Goal: Understand process/instructions: Learn how to perform a task or action

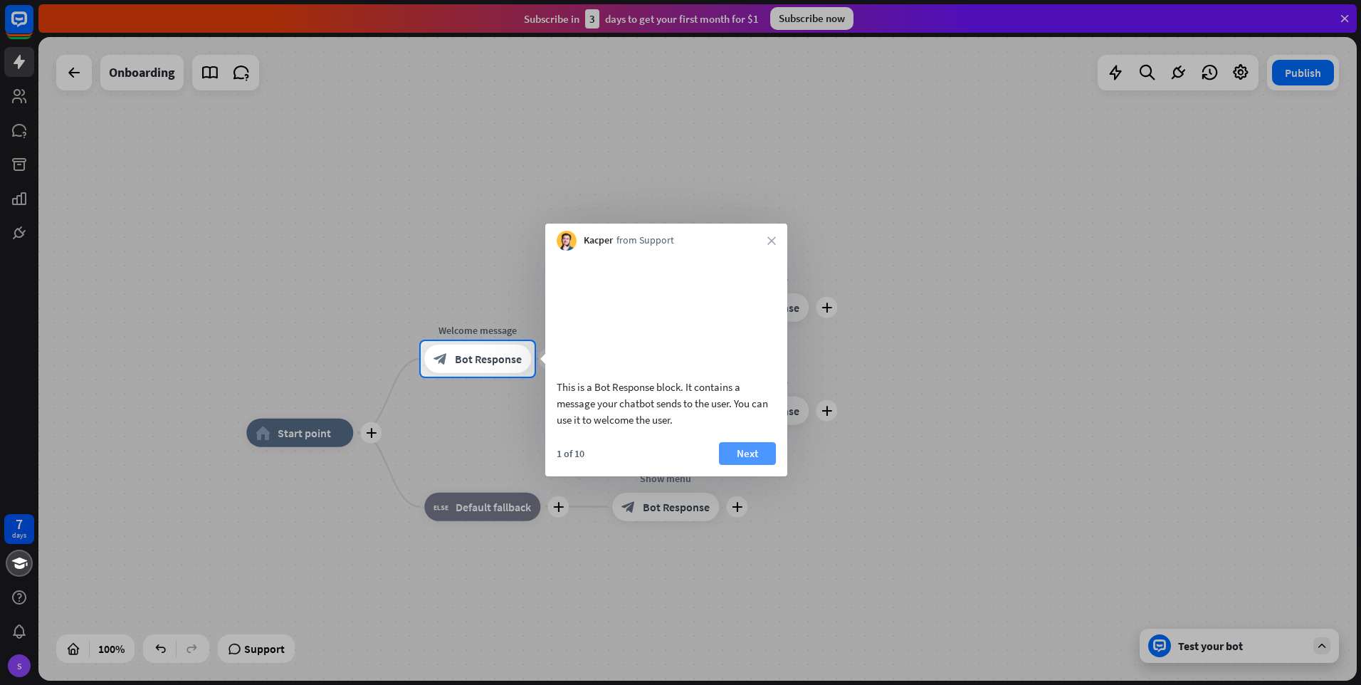
click at [751, 465] on button "Next" at bounding box center [747, 453] width 57 height 23
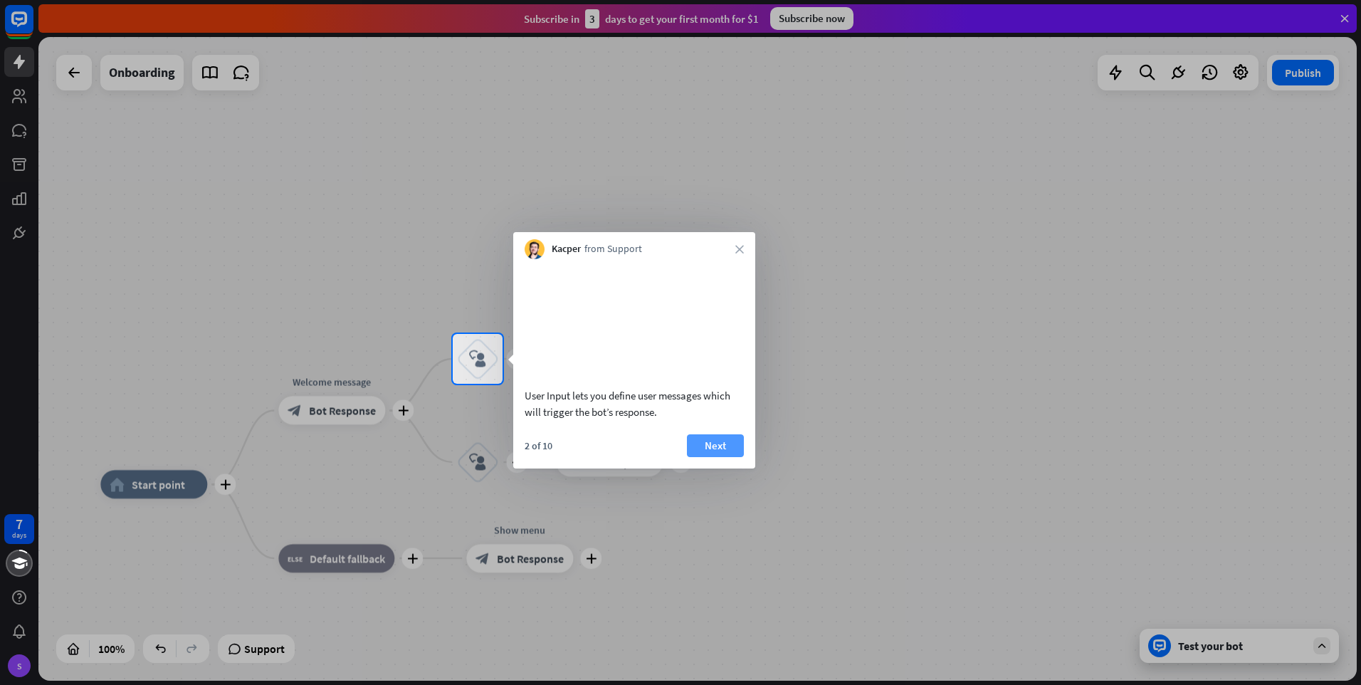
click at [723, 457] on button "Next" at bounding box center [715, 445] width 57 height 23
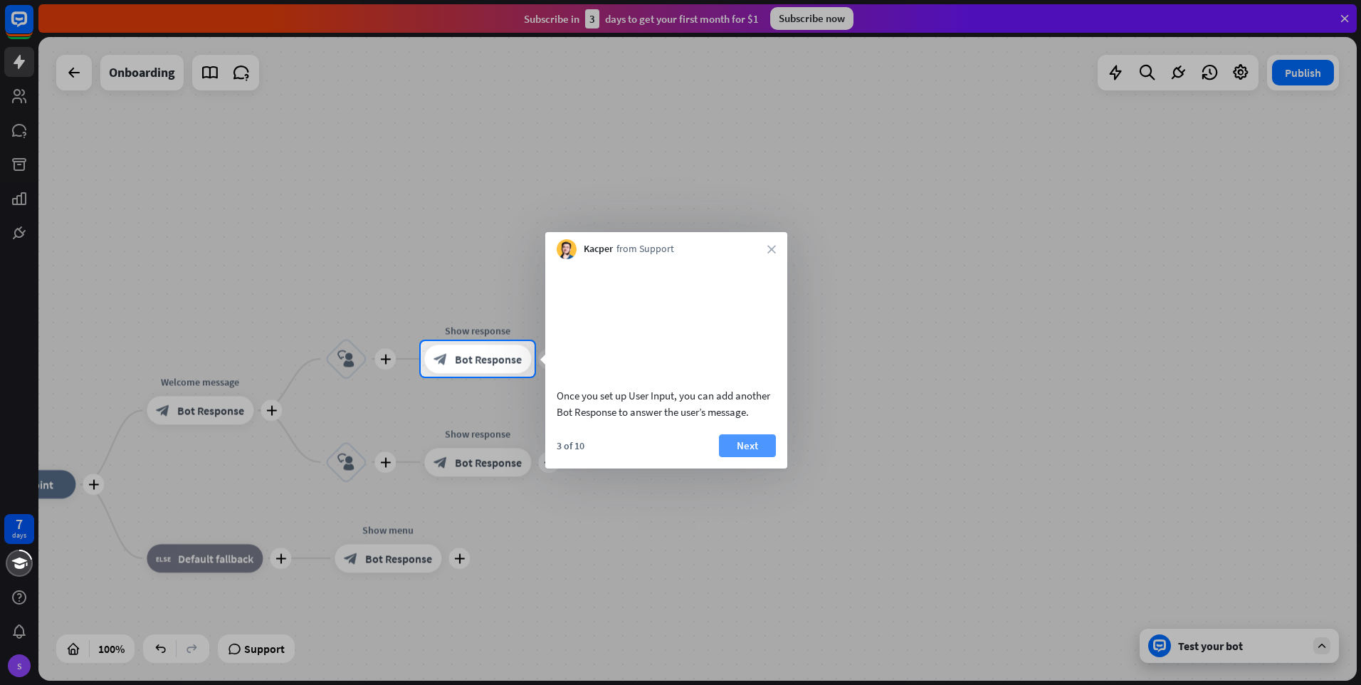
click at [738, 457] on button "Next" at bounding box center [747, 445] width 57 height 23
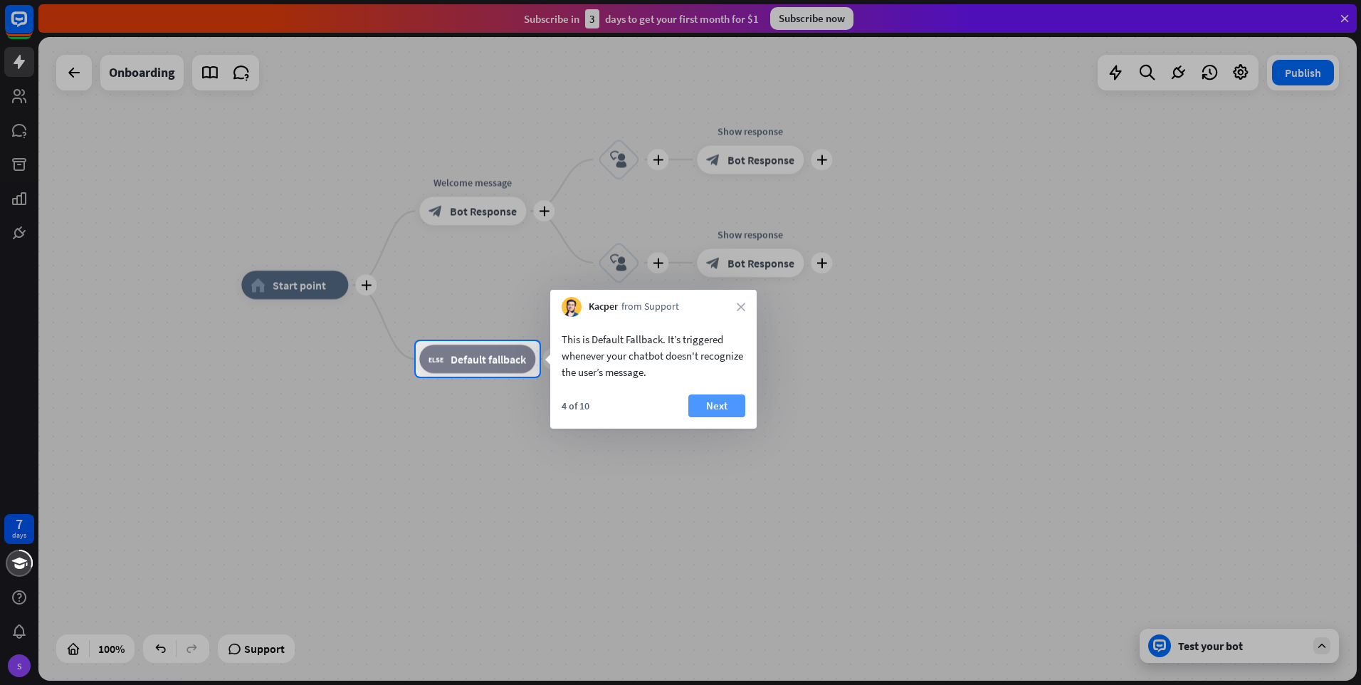
click at [731, 403] on button "Next" at bounding box center [716, 405] width 57 height 23
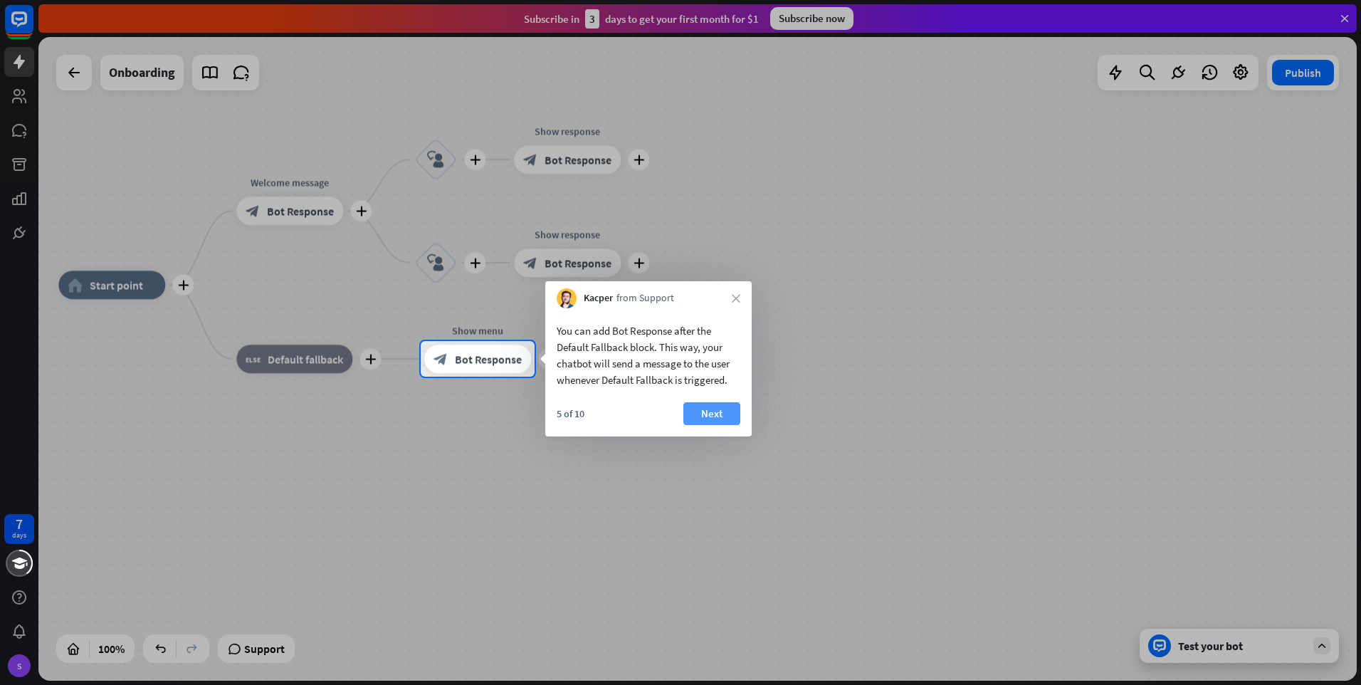
click at [719, 411] on button "Next" at bounding box center [711, 413] width 57 height 23
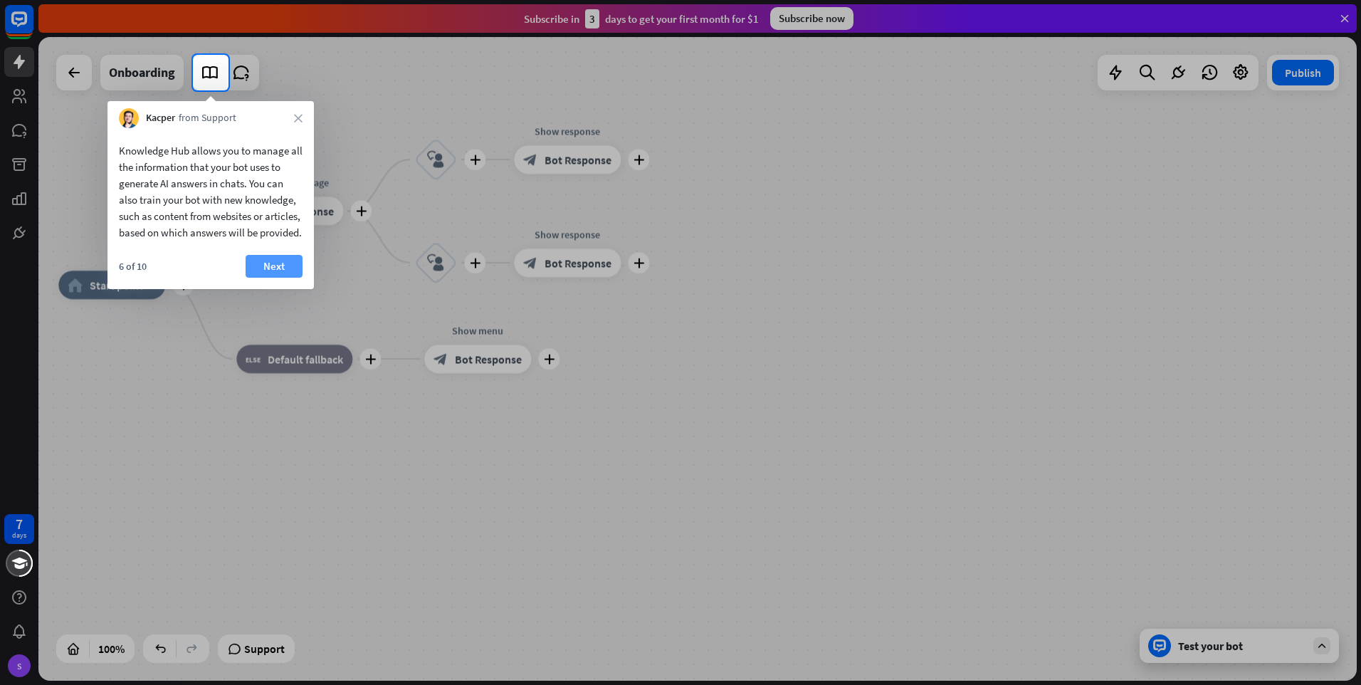
click at [283, 278] on button "Next" at bounding box center [273, 266] width 57 height 23
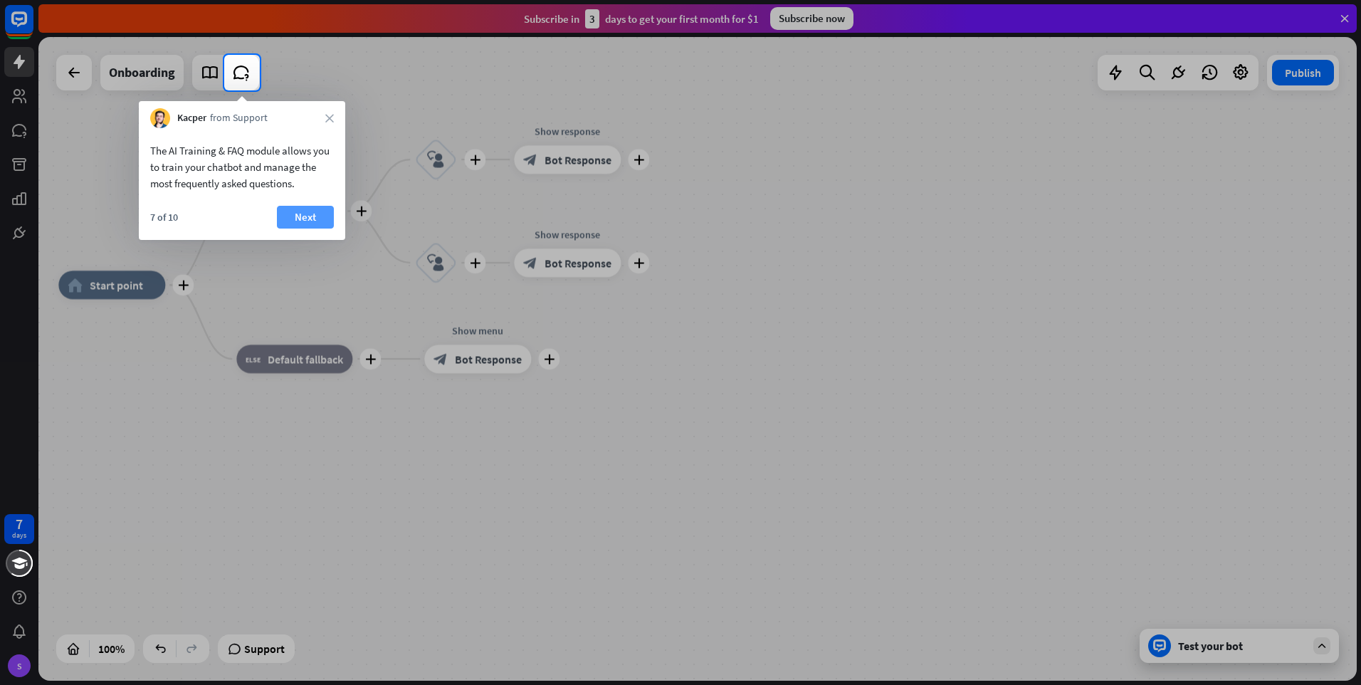
click at [302, 207] on button "Next" at bounding box center [305, 217] width 57 height 23
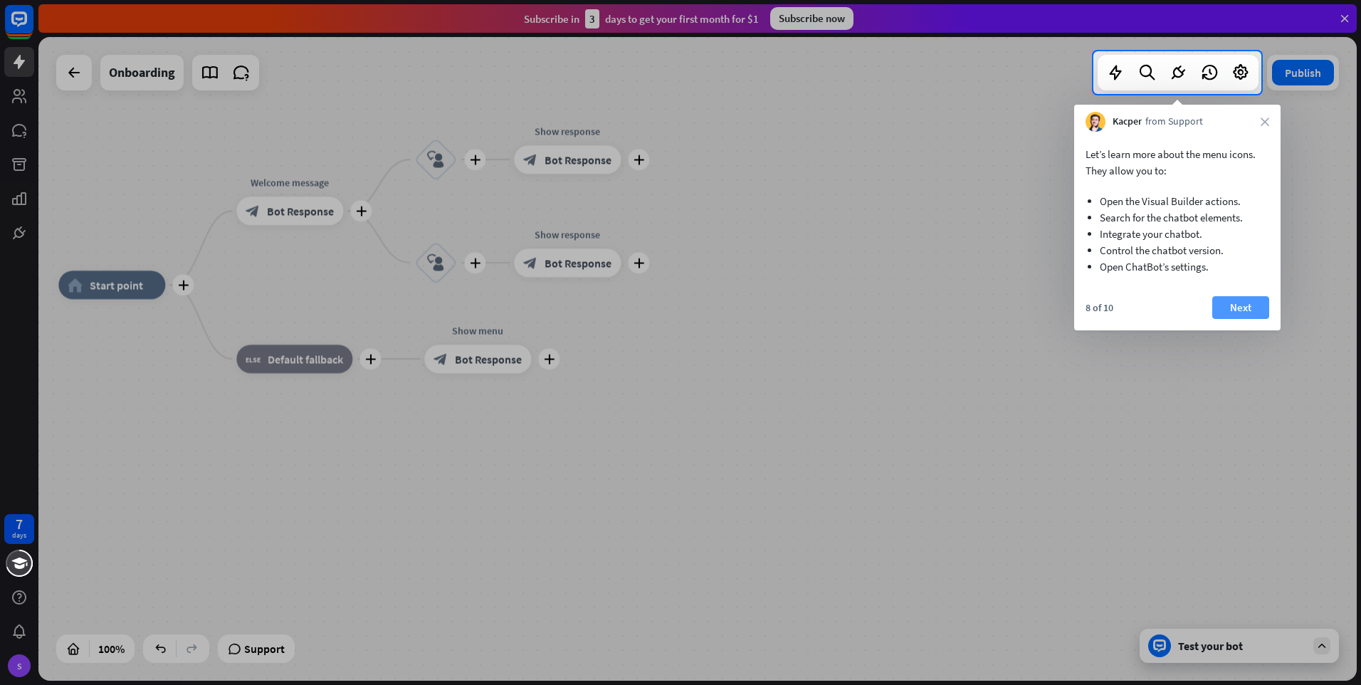
click at [1232, 302] on button "Next" at bounding box center [1240, 307] width 57 height 23
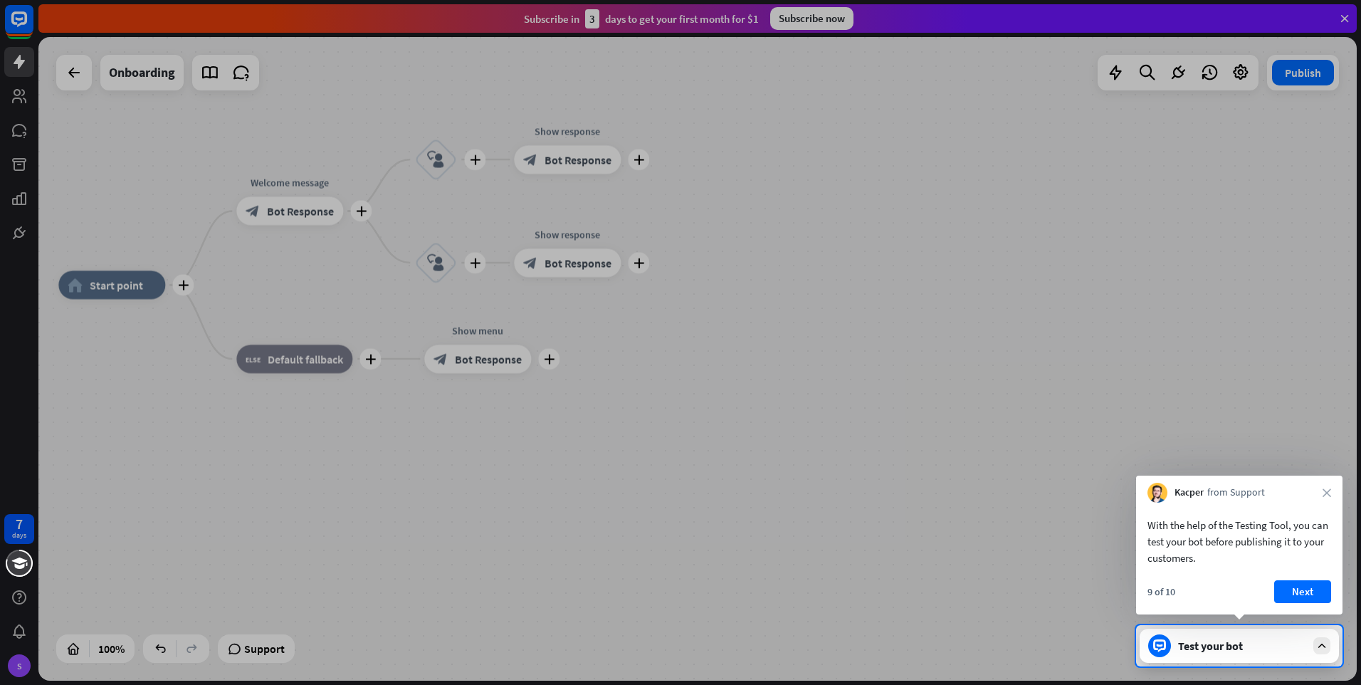
click at [19, 93] on div at bounding box center [680, 312] width 1361 height 625
click at [14, 97] on div at bounding box center [680, 312] width 1361 height 625
click at [18, 98] on div at bounding box center [680, 312] width 1361 height 625
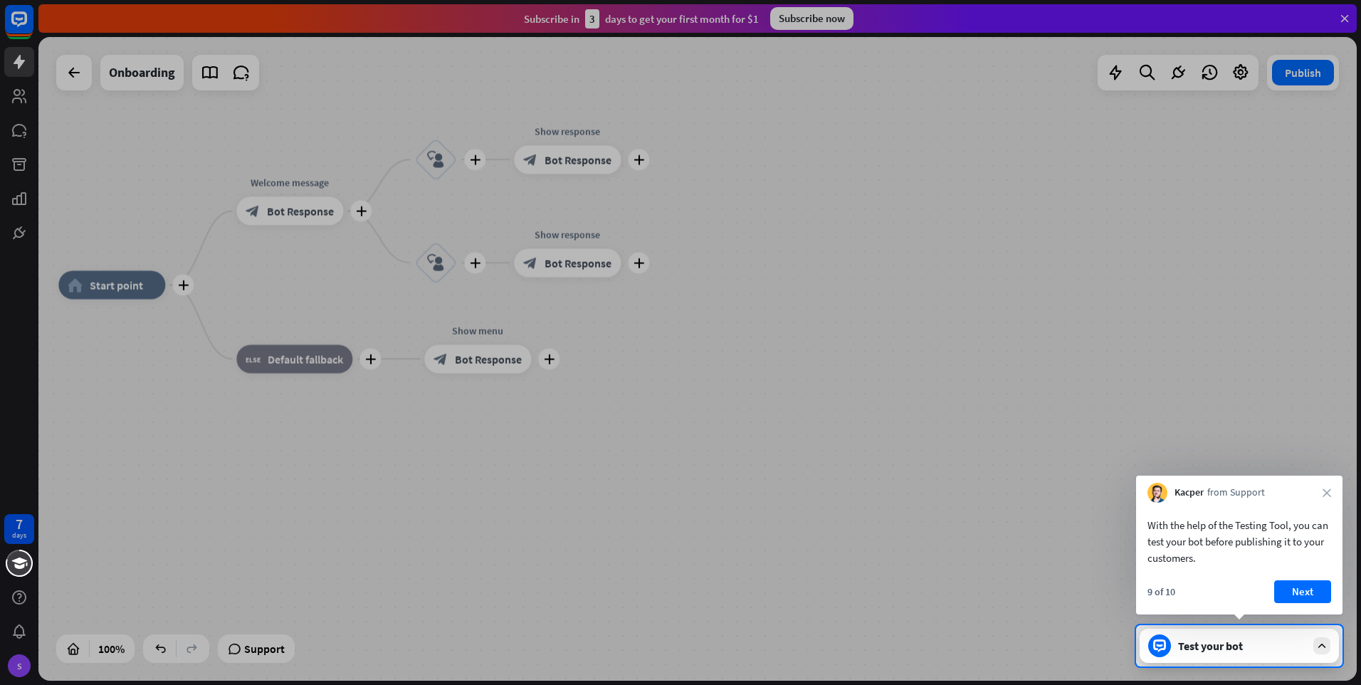
click at [643, 157] on div at bounding box center [680, 312] width 1361 height 625
click at [640, 159] on div at bounding box center [680, 312] width 1361 height 625
click at [1302, 71] on div at bounding box center [680, 312] width 1361 height 625
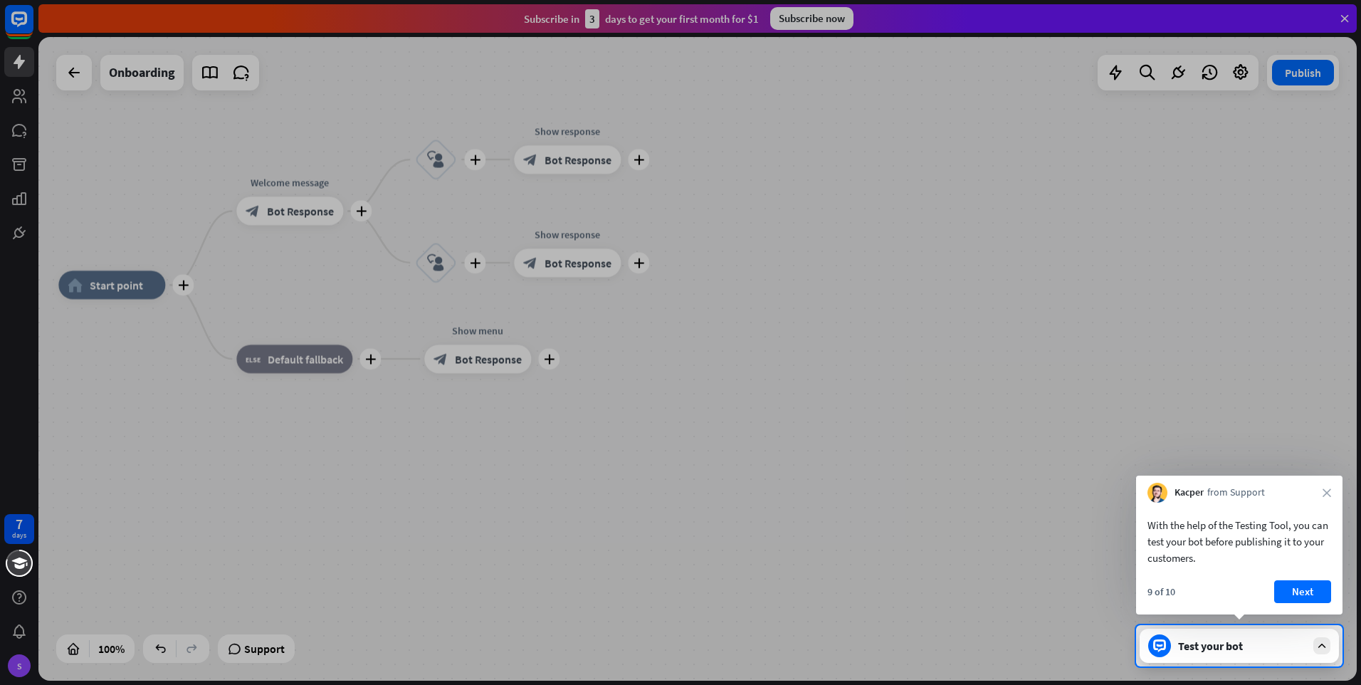
click at [1289, 78] on div at bounding box center [680, 312] width 1361 height 625
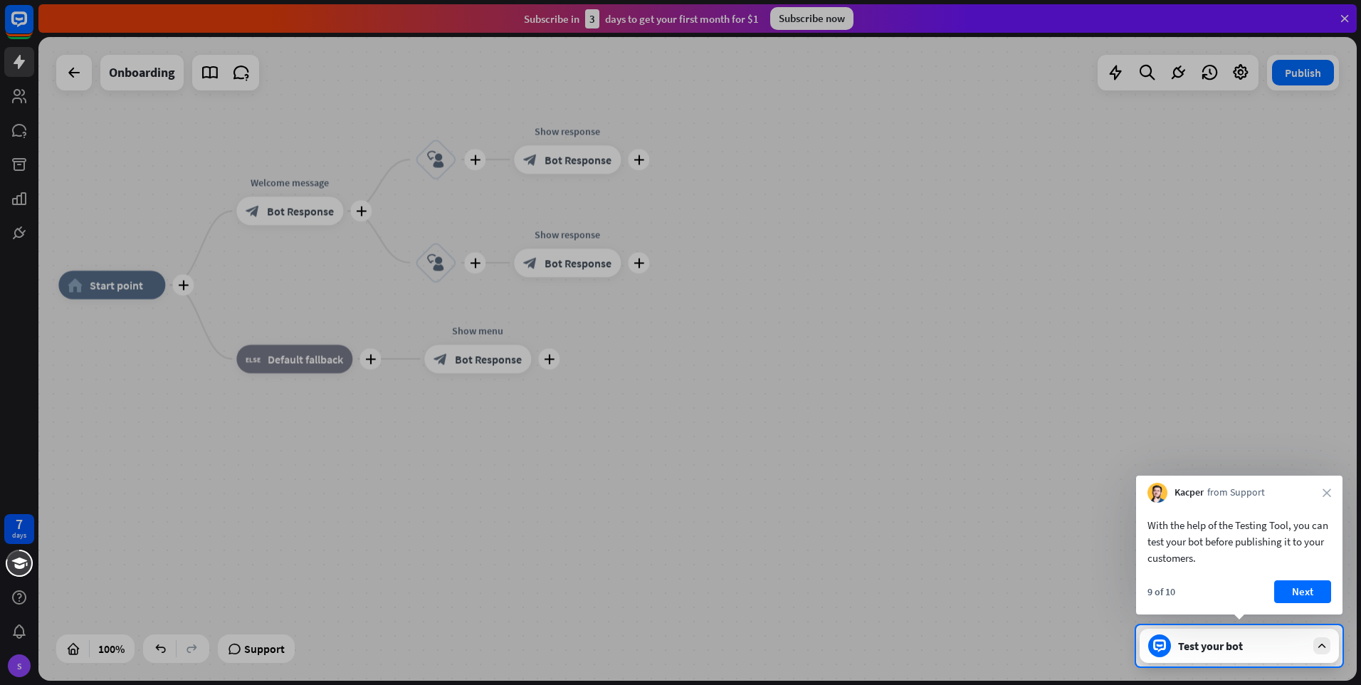
click at [1289, 78] on div at bounding box center [680, 312] width 1361 height 625
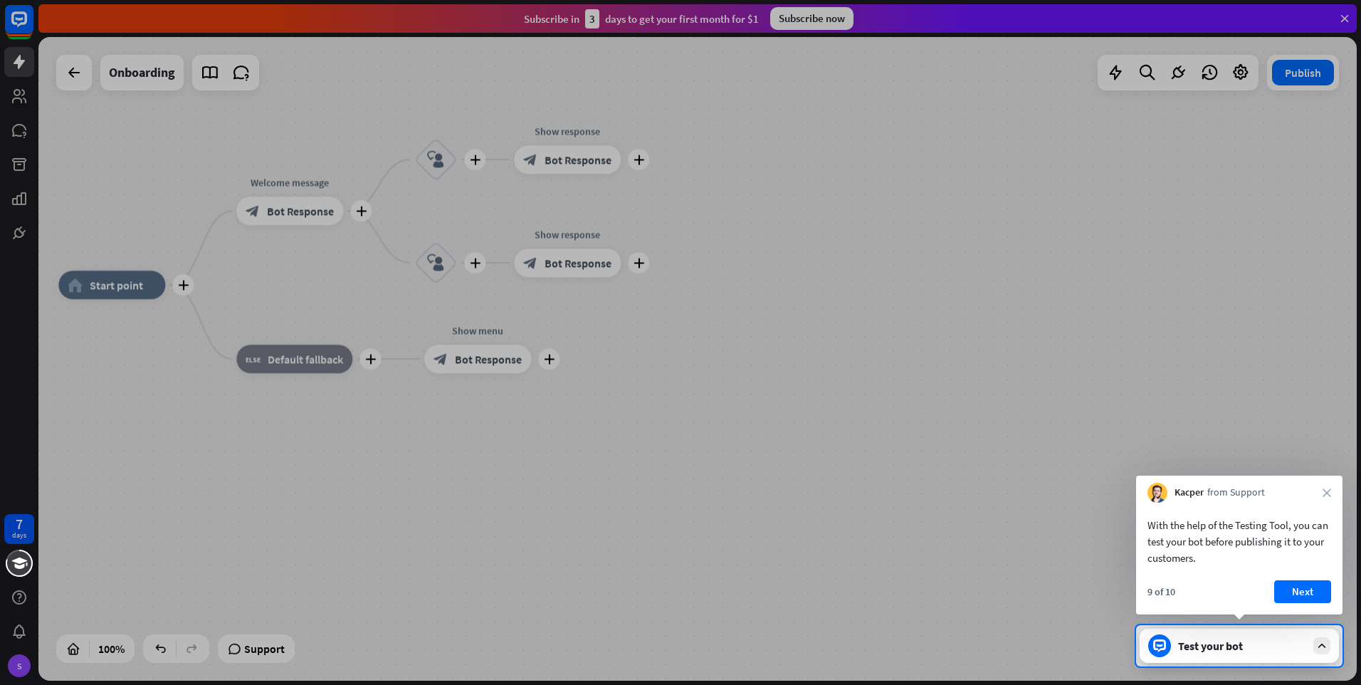
click at [1231, 75] on div at bounding box center [680, 312] width 1361 height 625
click at [1237, 77] on div at bounding box center [680, 312] width 1361 height 625
click at [1136, 97] on div at bounding box center [680, 312] width 1361 height 625
click at [743, 19] on div at bounding box center [680, 312] width 1361 height 625
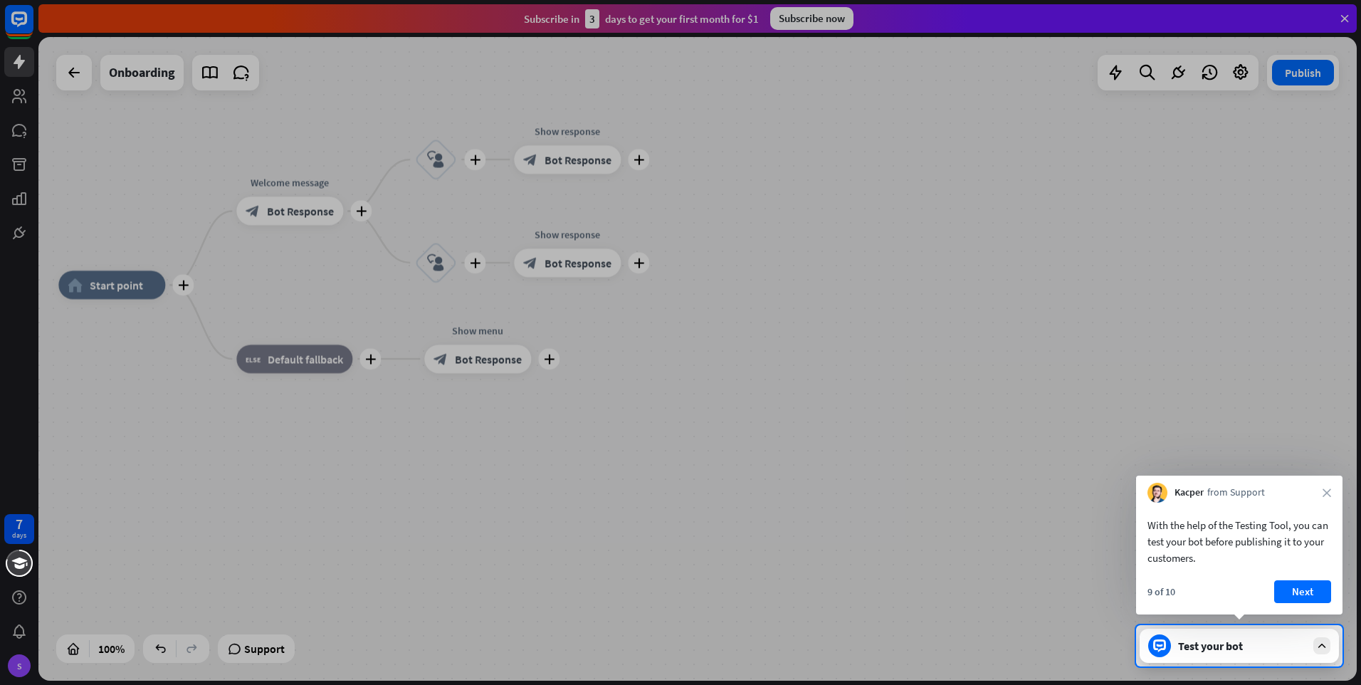
click at [797, 13] on div at bounding box center [680, 312] width 1361 height 625
click at [798, 14] on div at bounding box center [680, 312] width 1361 height 625
click at [798, 16] on div at bounding box center [680, 312] width 1361 height 625
click at [798, 18] on div at bounding box center [680, 312] width 1361 height 625
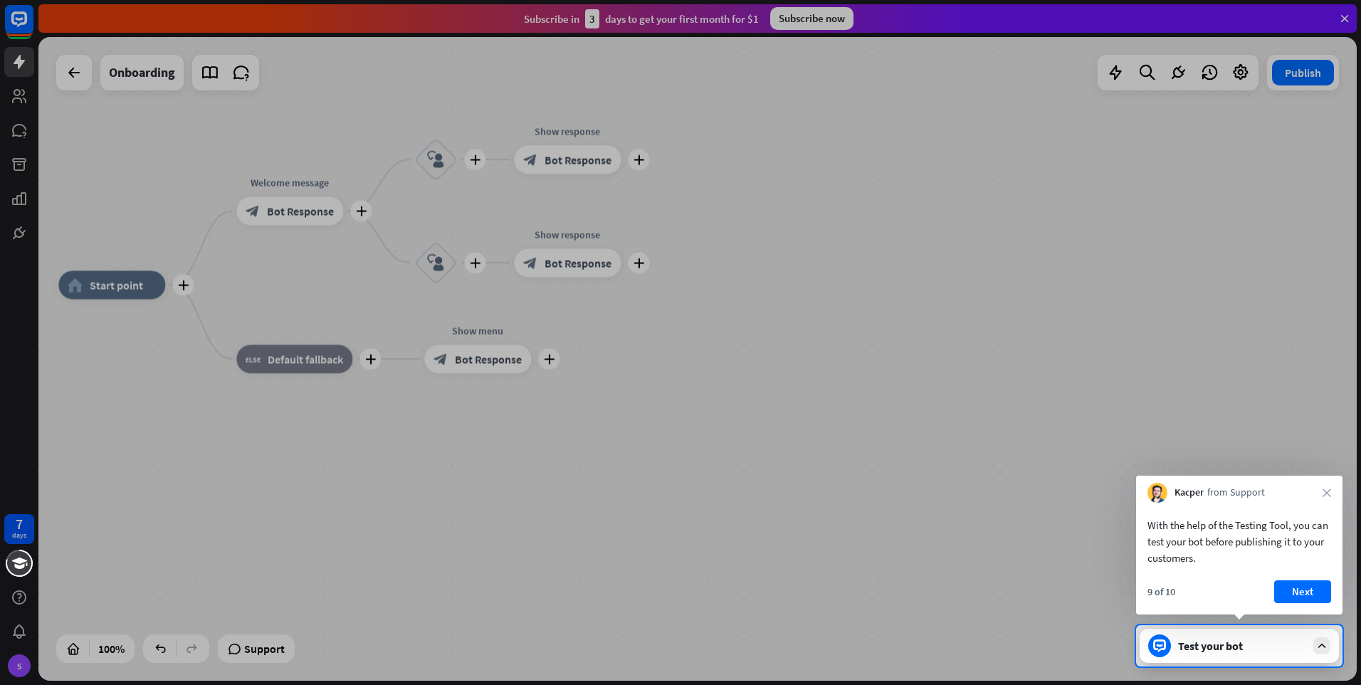
click at [78, 74] on div at bounding box center [680, 312] width 1361 height 625
click at [160, 78] on div at bounding box center [680, 312] width 1361 height 625
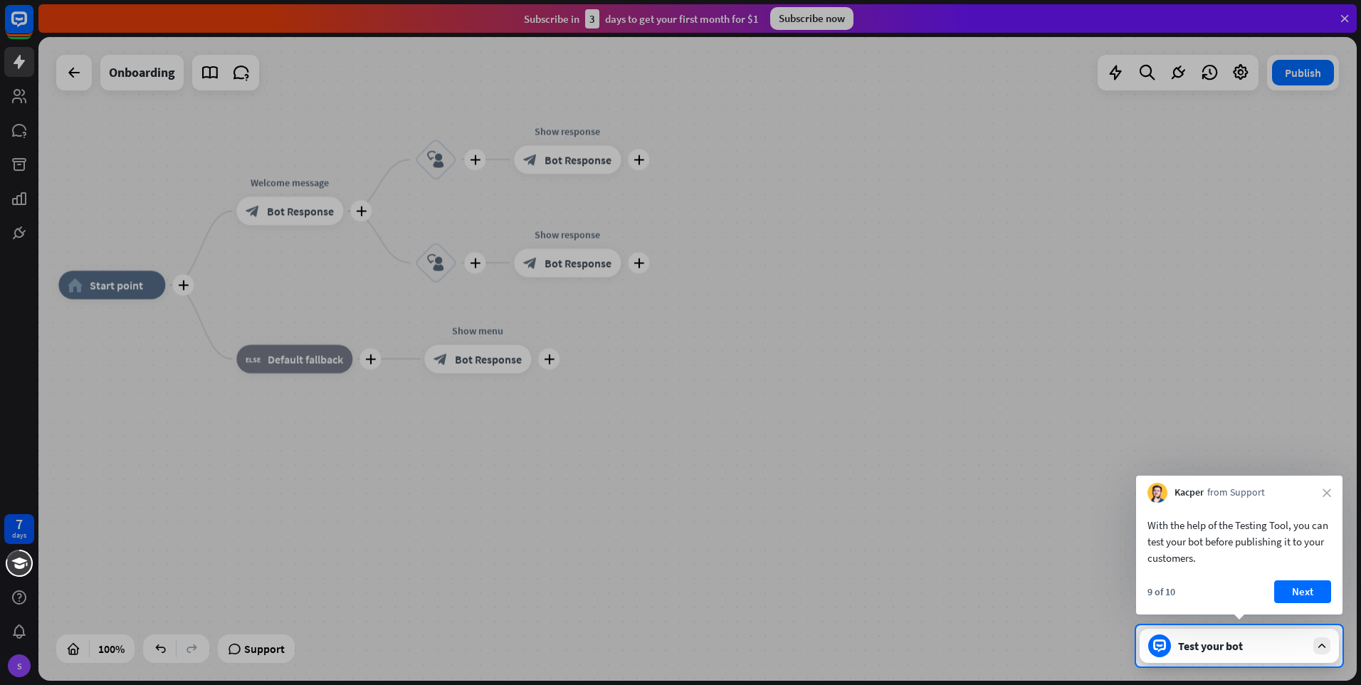
click at [160, 78] on div at bounding box center [680, 312] width 1361 height 625
click at [124, 278] on div at bounding box center [680, 312] width 1361 height 625
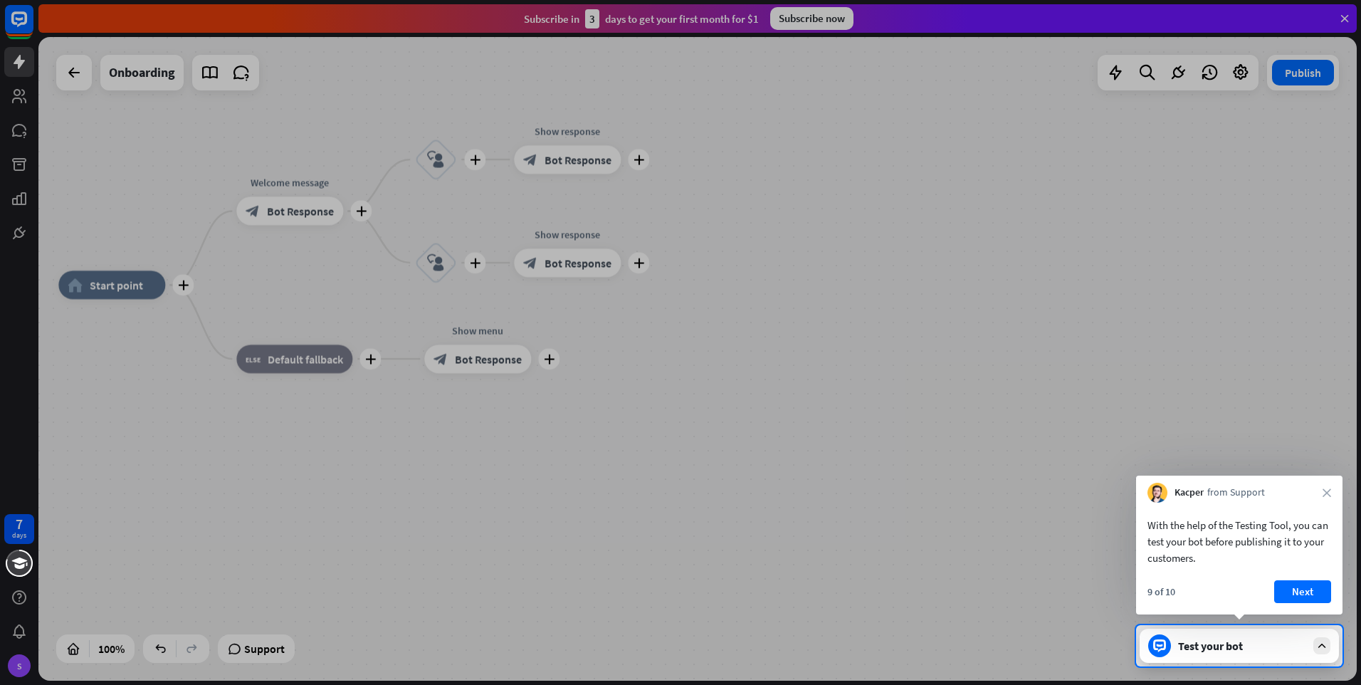
click at [124, 278] on div at bounding box center [680, 312] width 1361 height 625
click at [125, 283] on div at bounding box center [680, 312] width 1361 height 625
click at [126, 283] on div at bounding box center [680, 312] width 1361 height 625
click at [127, 285] on div at bounding box center [680, 312] width 1361 height 625
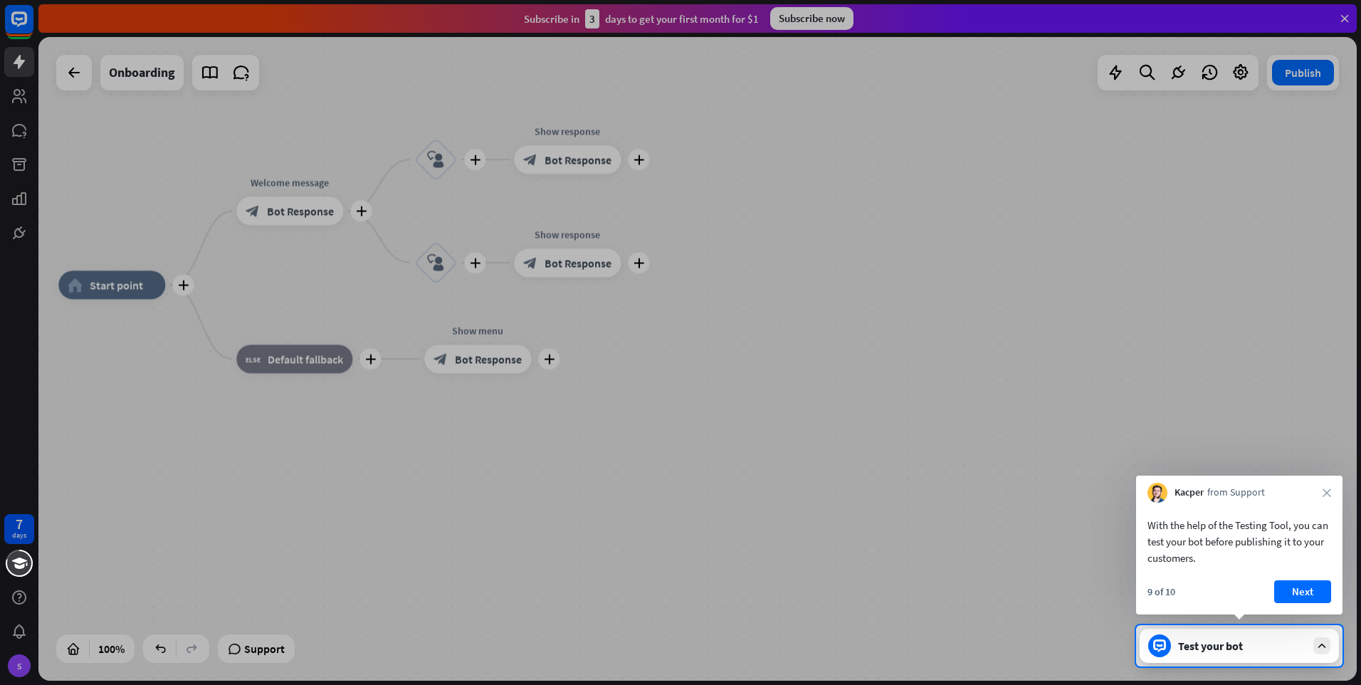
click at [268, 213] on div at bounding box center [680, 312] width 1361 height 625
click at [265, 216] on div at bounding box center [680, 312] width 1361 height 625
drag, startPoint x: 257, startPoint y: 660, endPoint x: 256, endPoint y: 653, distance: 7.2
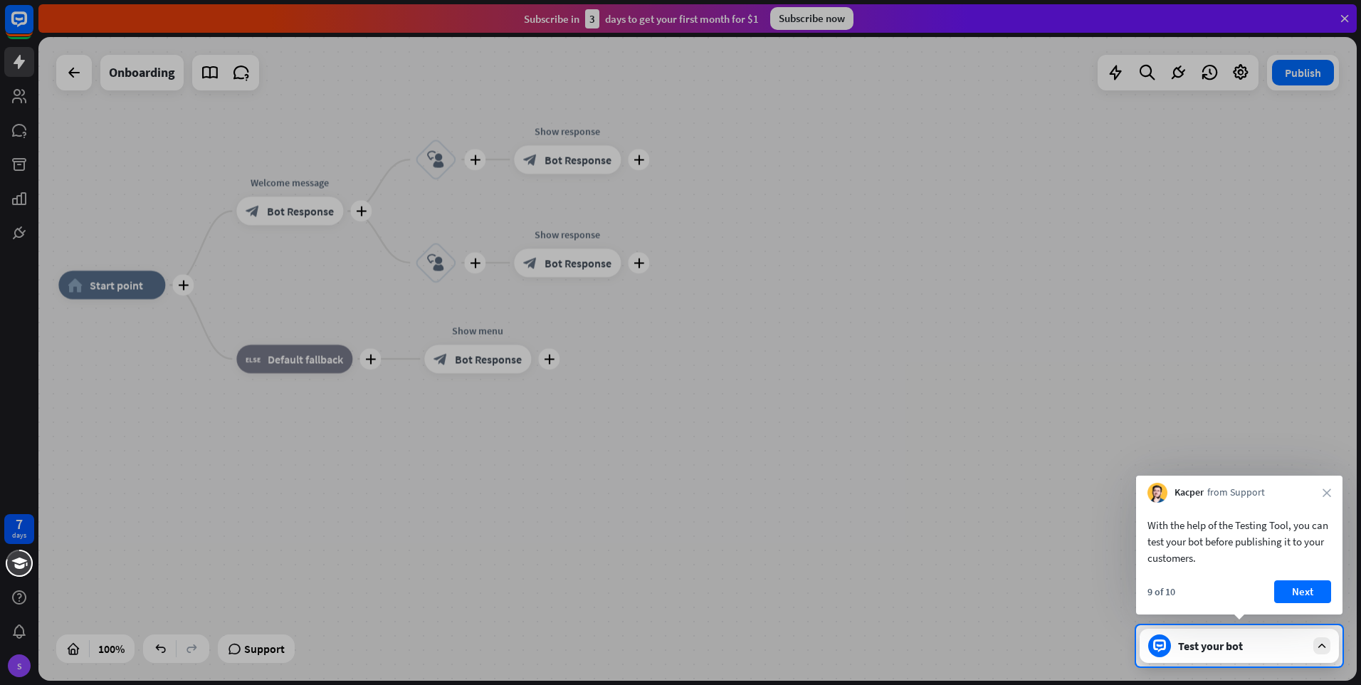
click at [256, 658] on div at bounding box center [568, 645] width 1136 height 41
click at [256, 653] on div at bounding box center [568, 645] width 1136 height 41
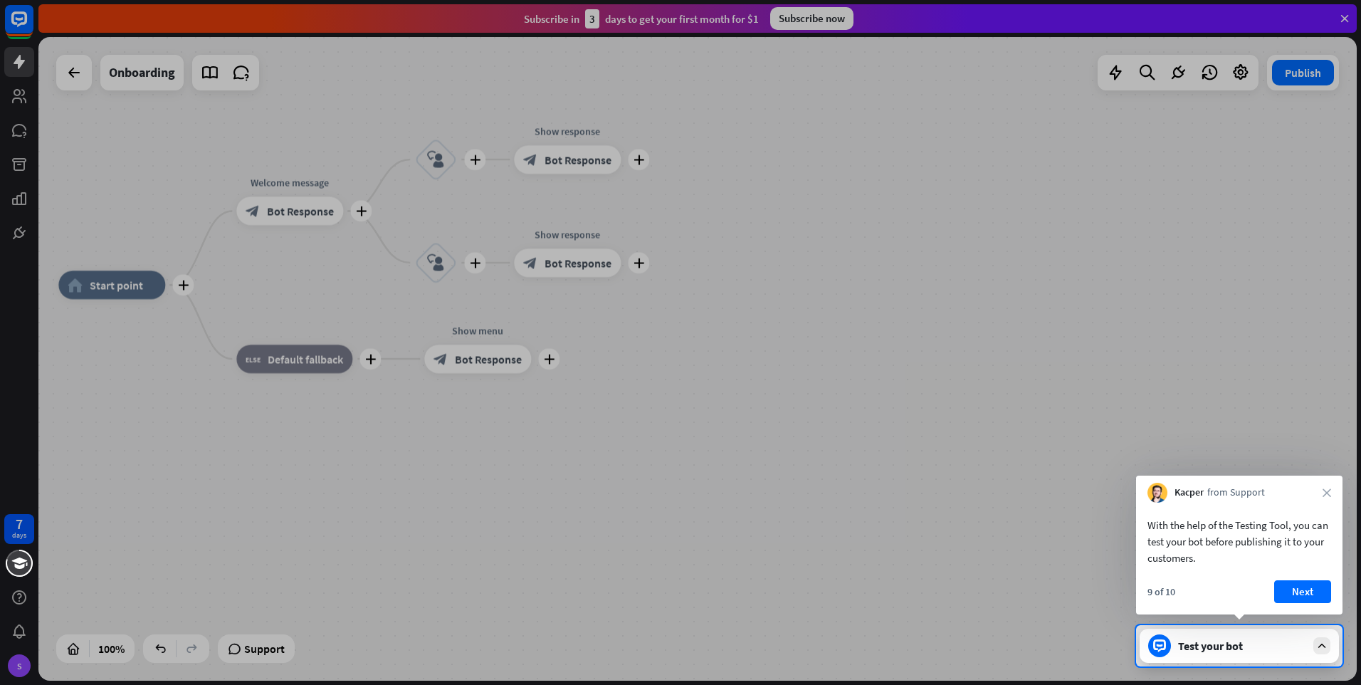
click at [256, 653] on div at bounding box center [568, 645] width 1136 height 41
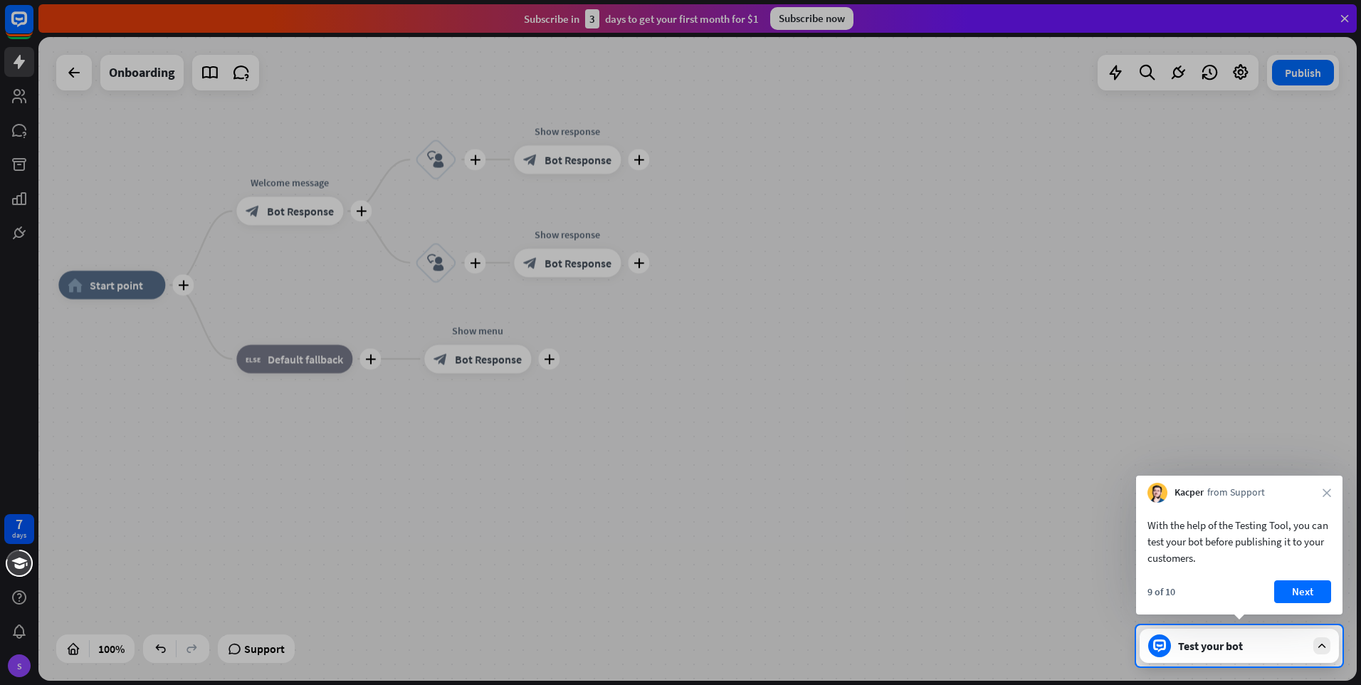
click at [256, 653] on div at bounding box center [568, 645] width 1136 height 41
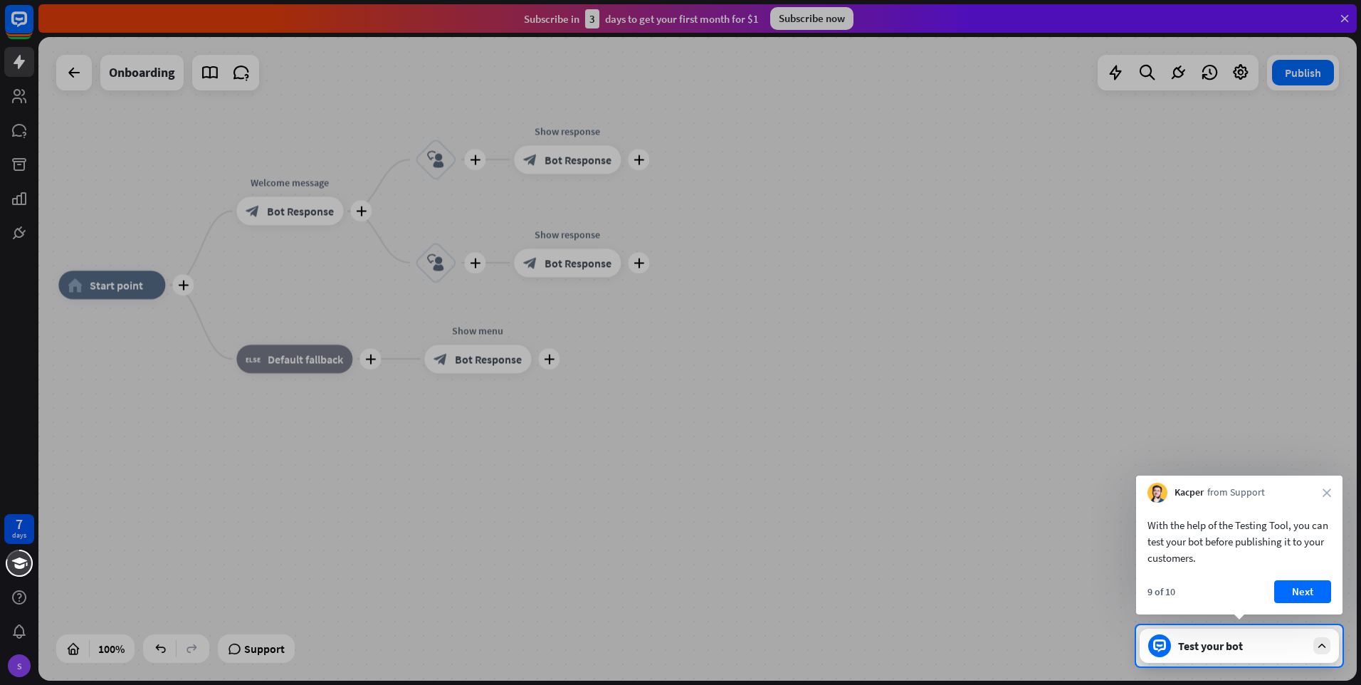
click at [256, 653] on div at bounding box center [568, 645] width 1136 height 41
click at [255, 653] on div at bounding box center [568, 645] width 1136 height 41
click at [1346, 24] on div at bounding box center [680, 312] width 1361 height 625
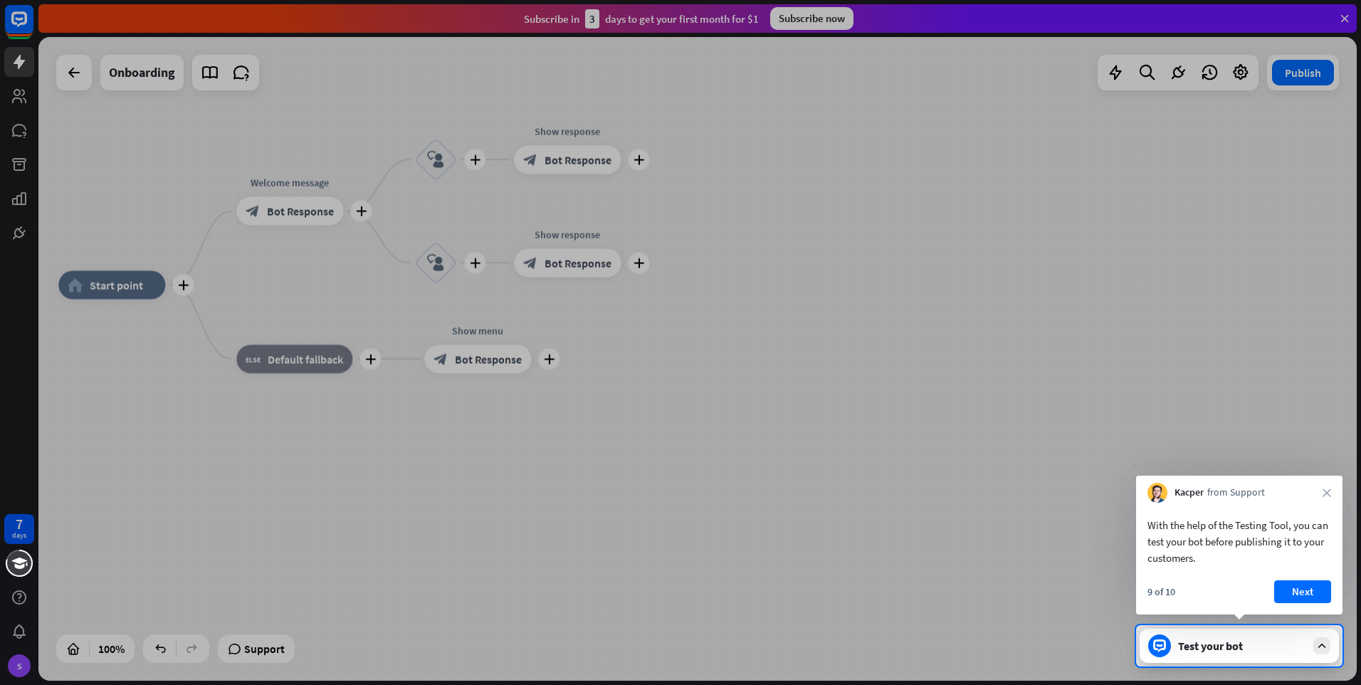
click at [1344, 19] on div at bounding box center [680, 312] width 1361 height 625
